Goal: Obtain resource: Download file/media

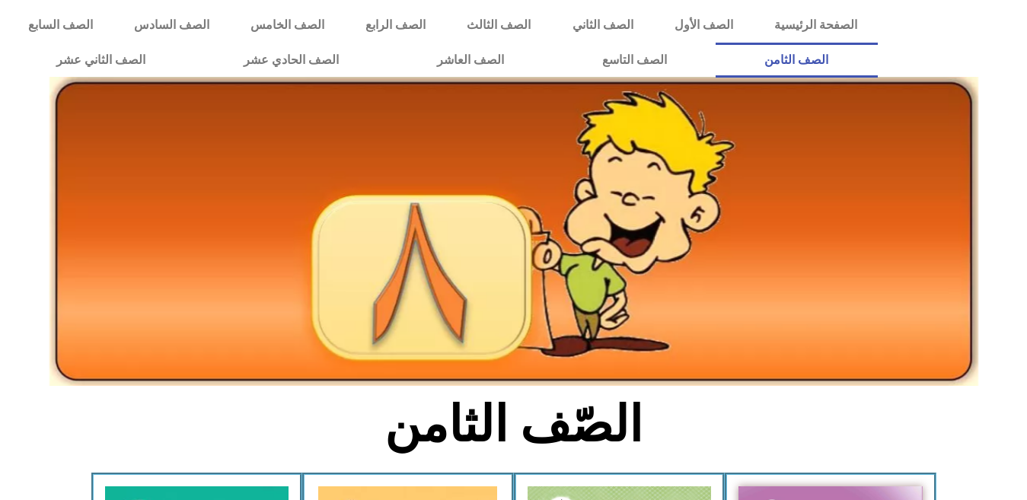
scroll to position [855, 0]
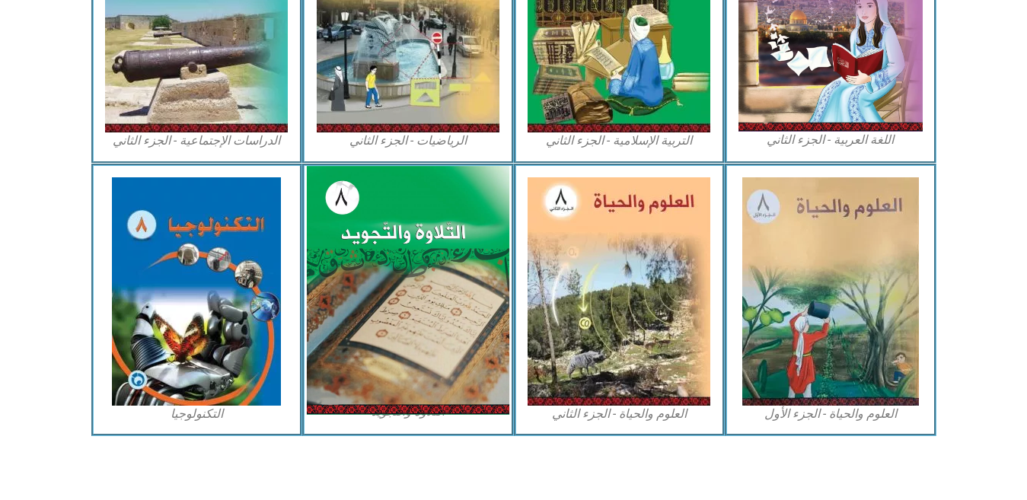
click at [396, 405] on img at bounding box center [408, 290] width 203 height 249
click at [417, 365] on img at bounding box center [408, 290] width 203 height 249
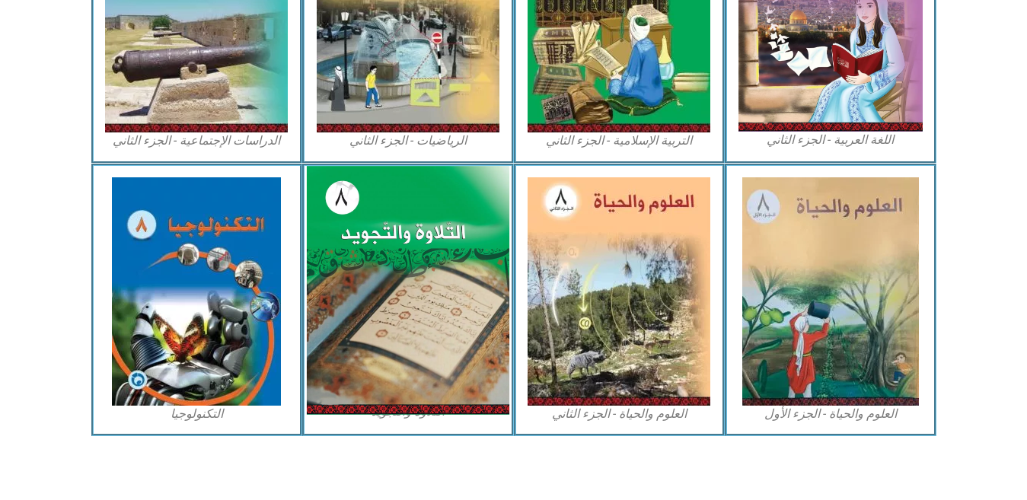
click at [425, 254] on img at bounding box center [408, 290] width 203 height 249
click at [391, 304] on img at bounding box center [408, 290] width 203 height 249
click at [423, 407] on img at bounding box center [408, 290] width 203 height 249
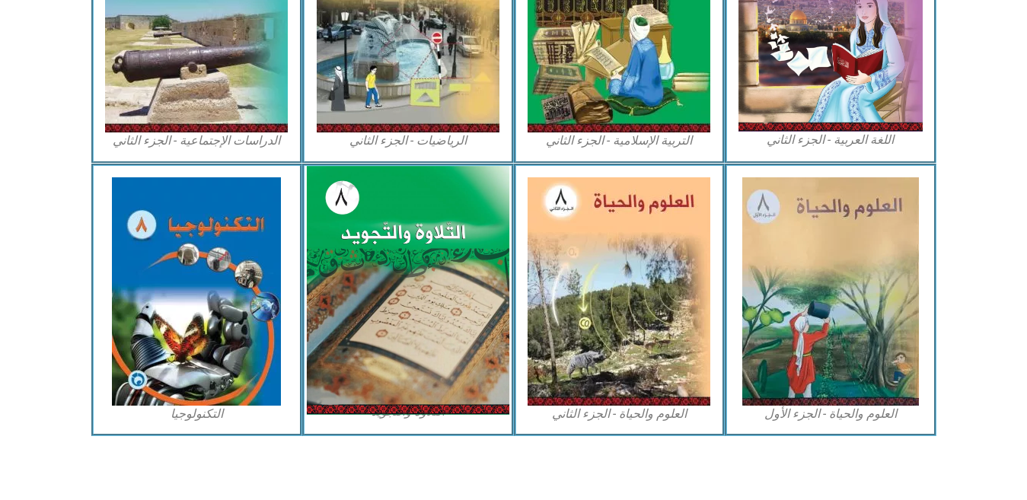
click at [423, 407] on img at bounding box center [408, 290] width 203 height 249
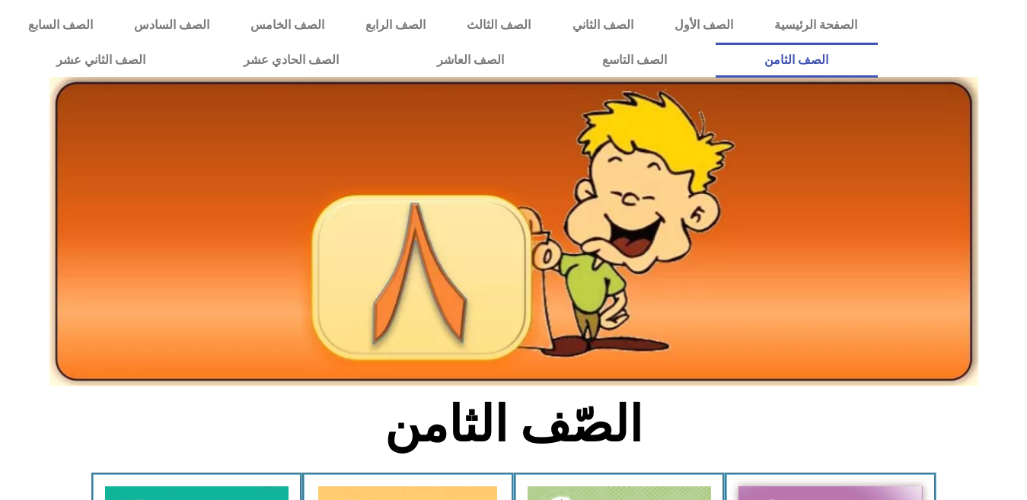
scroll to position [855, 0]
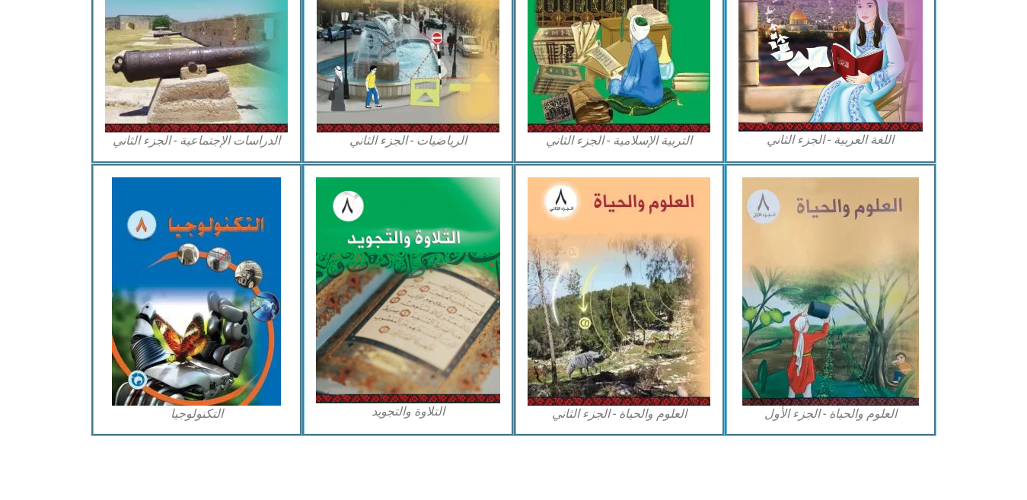
click at [470, 356] on img at bounding box center [408, 290] width 184 height 226
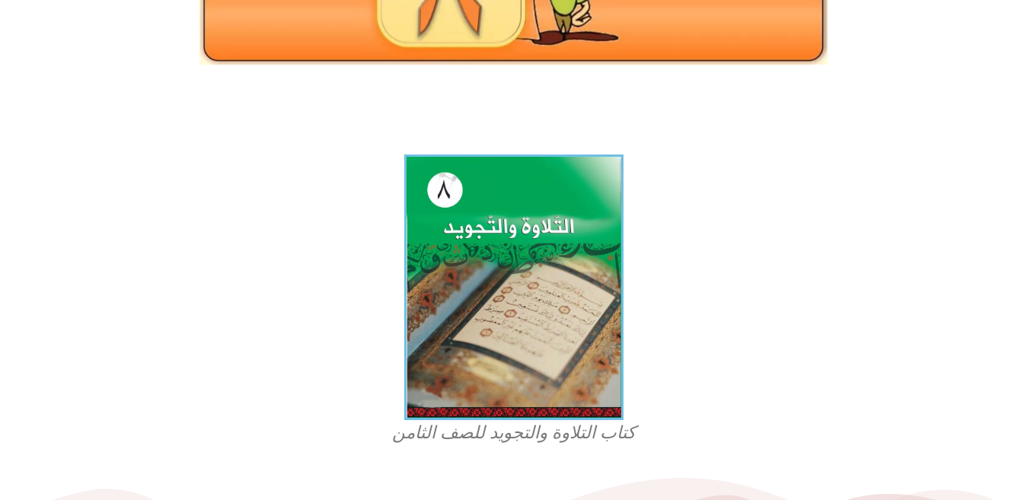
scroll to position [311, 0]
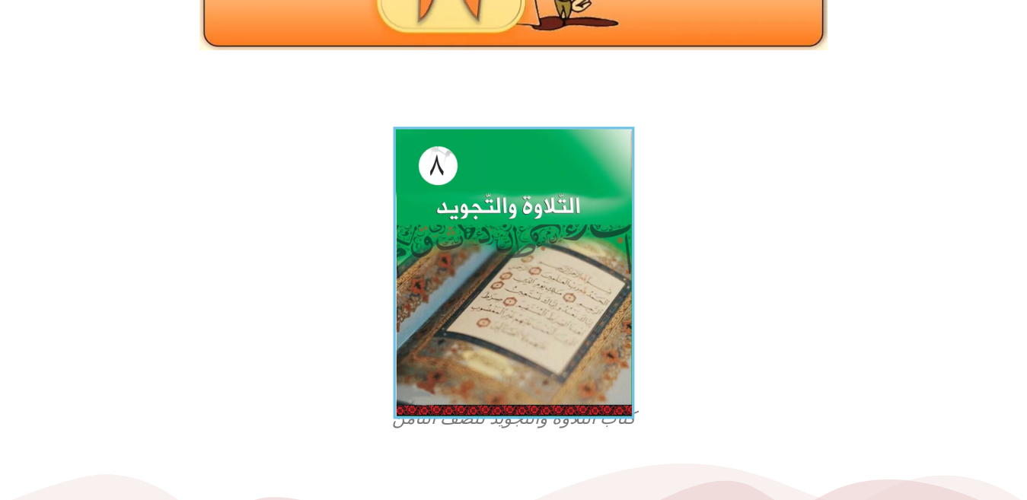
click at [416, 285] on img at bounding box center [513, 273] width 241 height 292
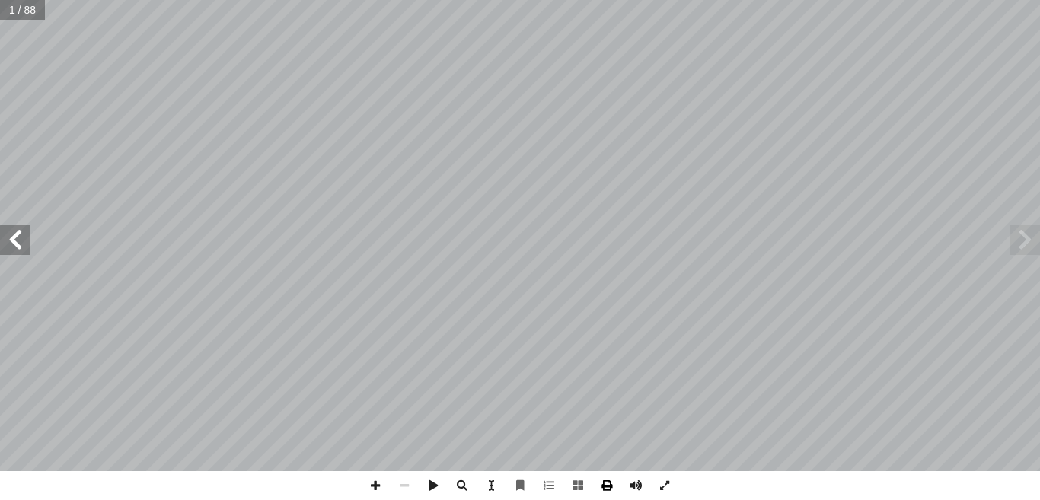
click at [606, 485] on span at bounding box center [606, 485] width 29 height 29
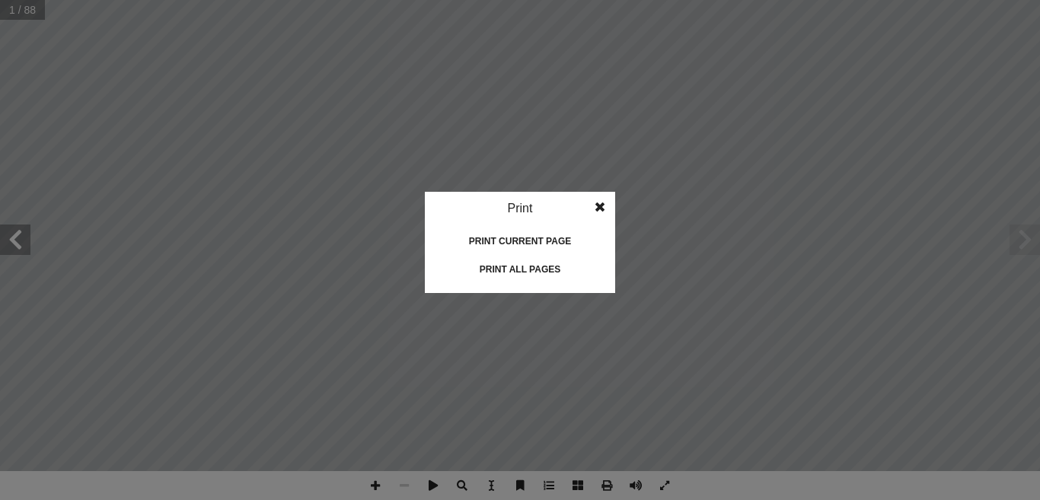
click at [606, 485] on idv "Print Print current page Print left page Print right page Print all pages" at bounding box center [520, 250] width 1040 height 500
click at [531, 275] on div "Print all pages" at bounding box center [520, 269] width 152 height 24
